Goal: Navigation & Orientation: Go to known website

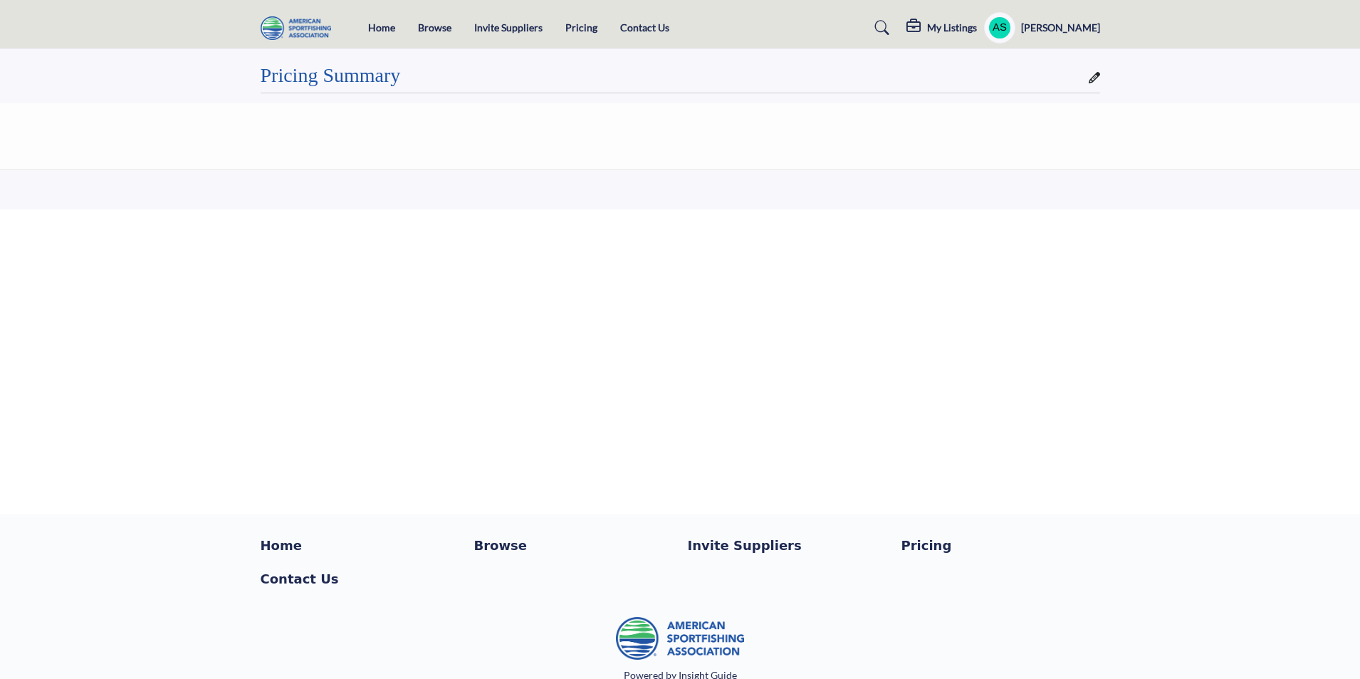
click at [308, 28] on img at bounding box center [300, 28] width 78 height 24
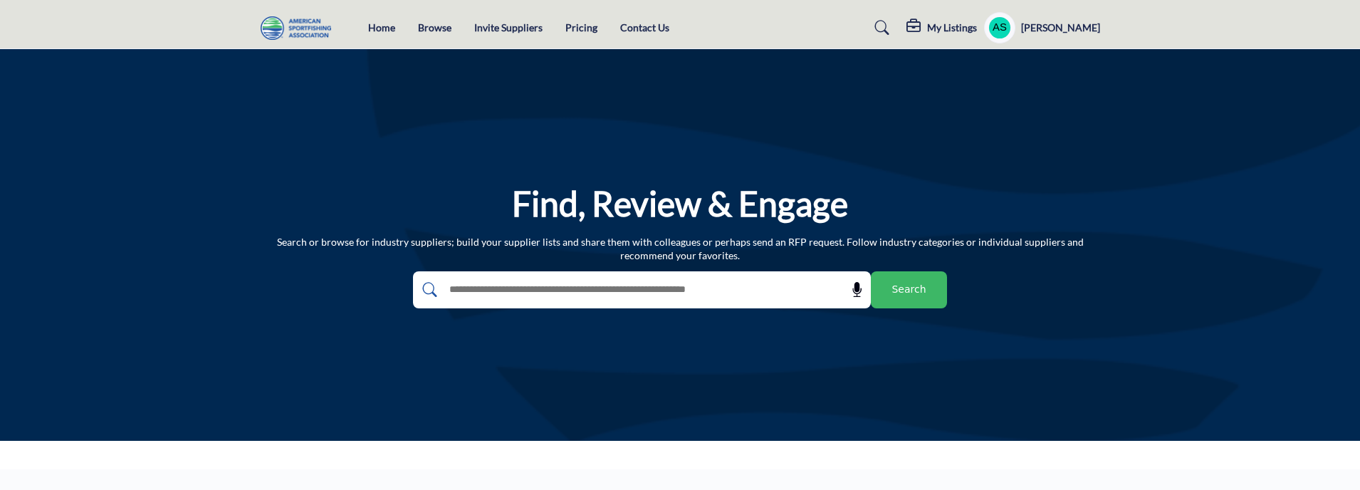
click at [1196, 465] on section at bounding box center [680, 455] width 1360 height 28
